Goal: Obtain resource: Download file/media

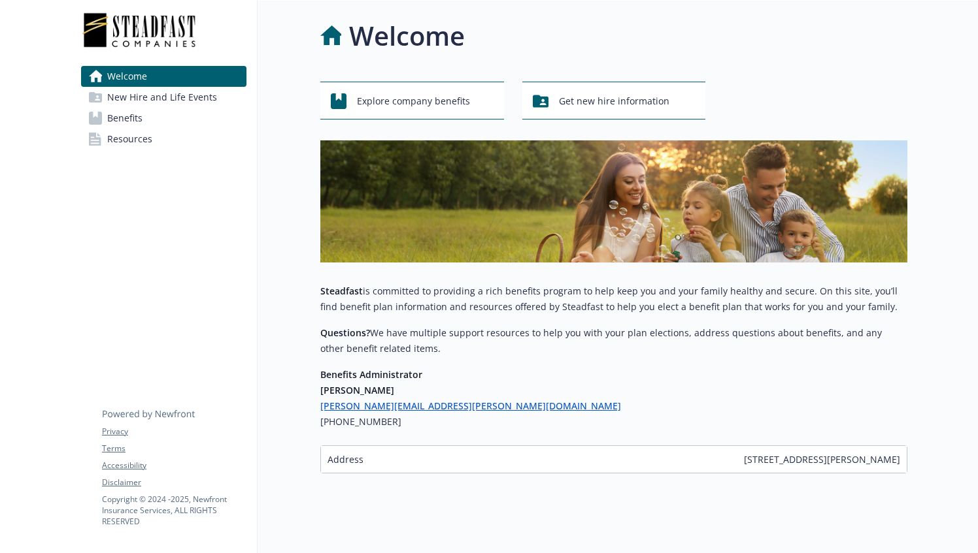
click at [196, 122] on link "Benefits" at bounding box center [163, 118] width 165 height 21
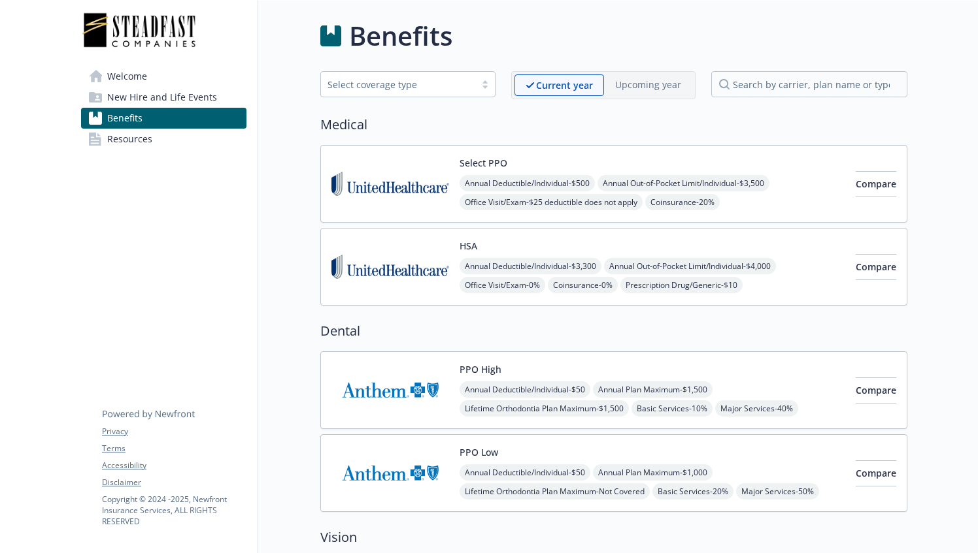
click at [142, 139] on span "Resources" at bounding box center [129, 139] width 45 height 21
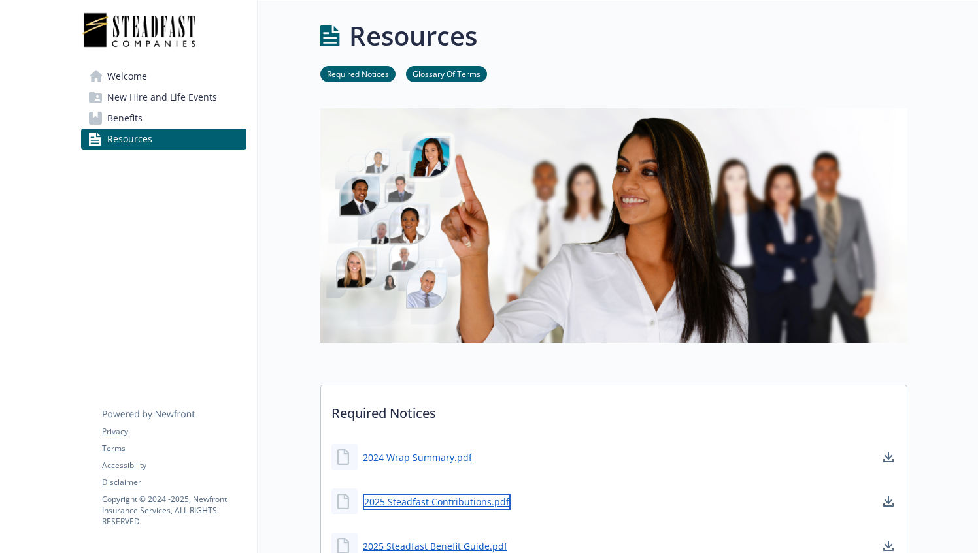
click at [433, 498] on link "2025 Steadfast Contributions.pdf" at bounding box center [437, 502] width 148 height 16
